Goal: Task Accomplishment & Management: Manage account settings

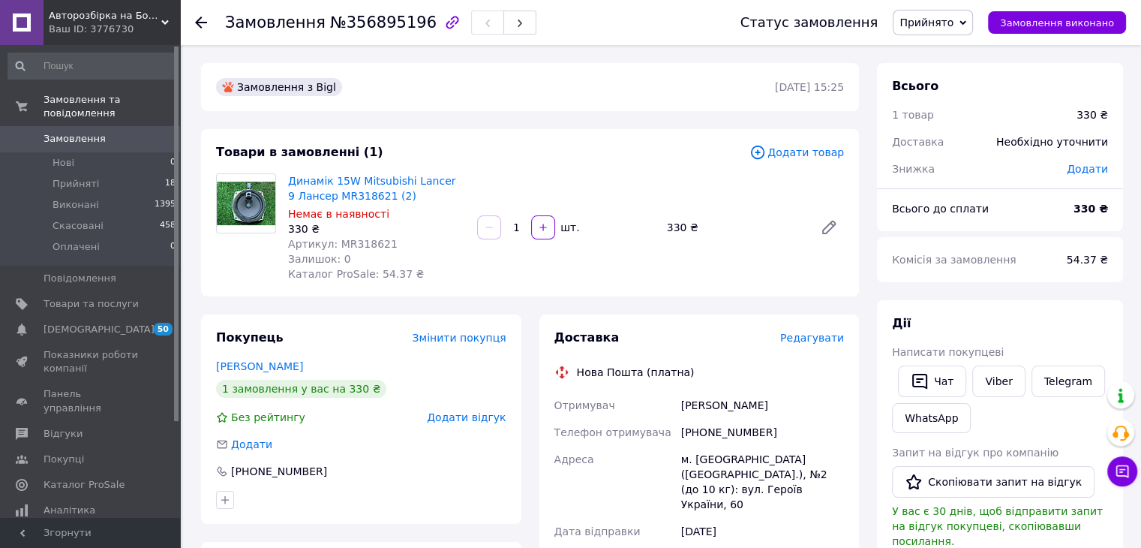
click at [825, 221] on icon at bounding box center [829, 227] width 18 height 18
